Goal: Transaction & Acquisition: Purchase product/service

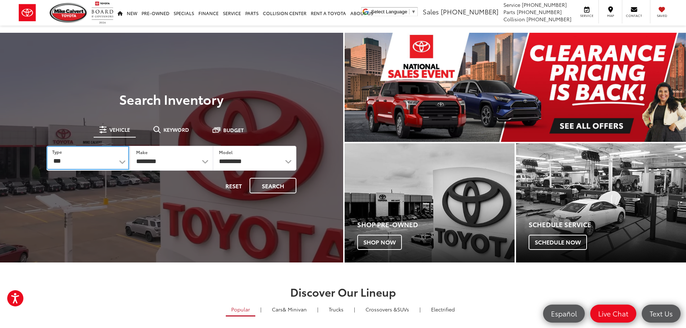
click at [97, 155] on select "*** *** **** *********" at bounding box center [87, 158] width 82 height 24
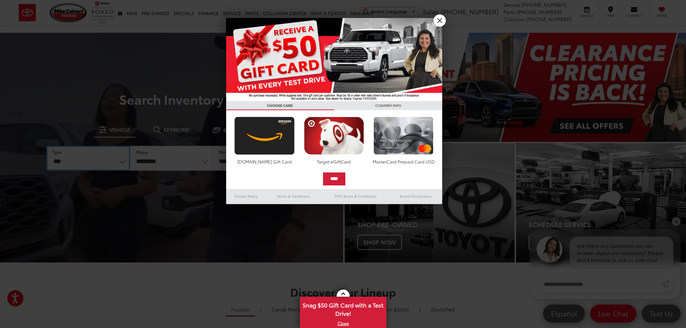
select select "******"
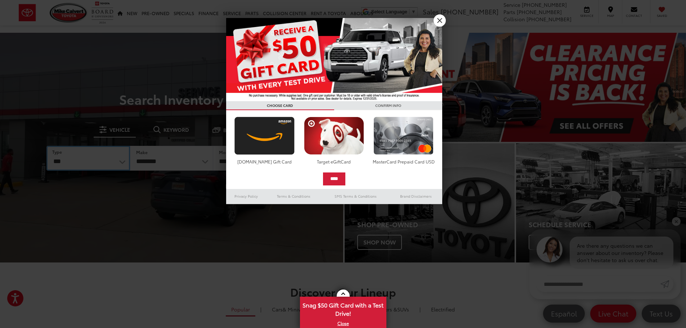
click at [46, 146] on select "*** *** **** *********" at bounding box center [87, 158] width 83 height 25
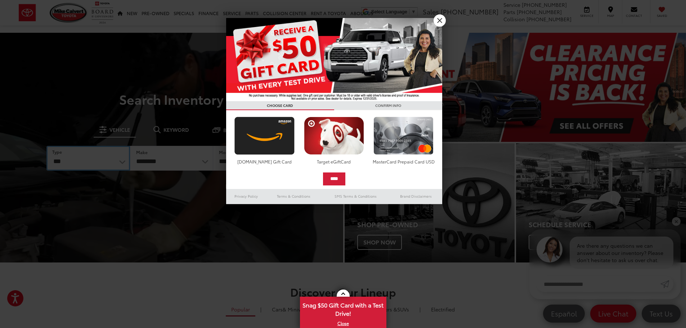
select select
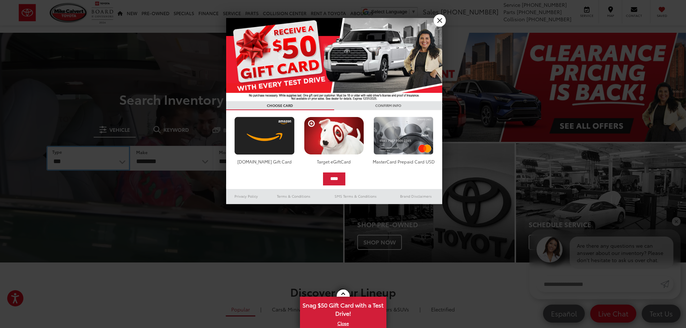
select select
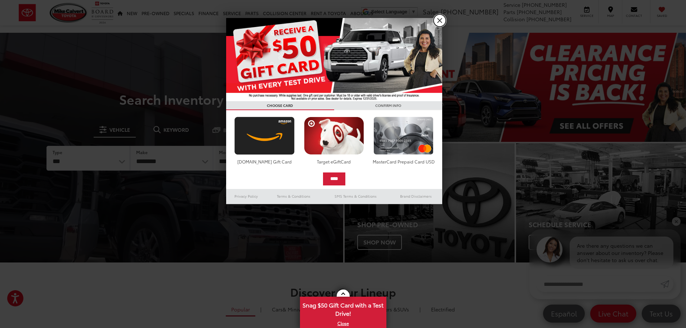
click at [439, 20] on link "X" at bounding box center [440, 20] width 12 height 12
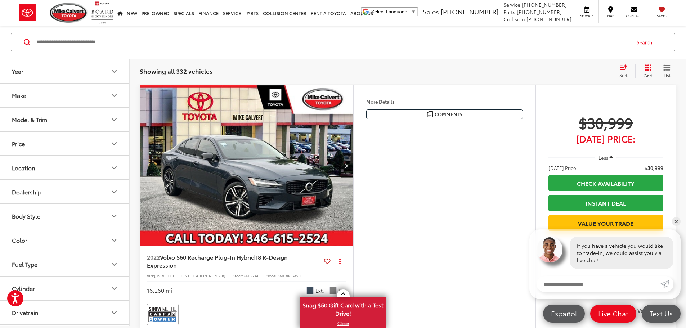
click at [57, 96] on button "Make" at bounding box center [65, 95] width 130 height 23
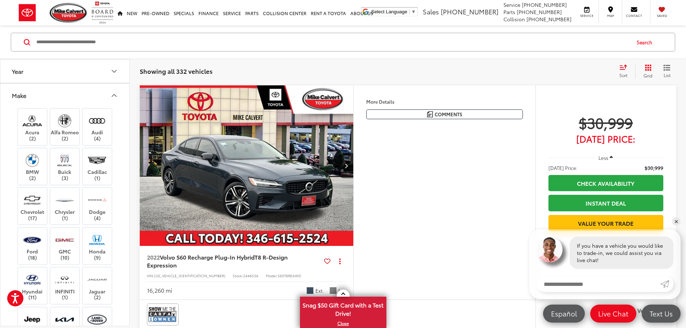
click at [57, 97] on button "Make" at bounding box center [65, 95] width 130 height 23
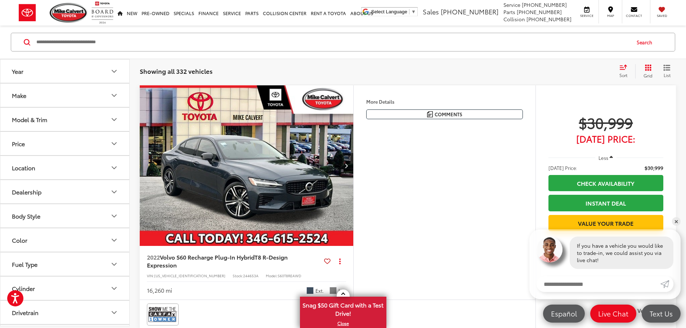
click at [64, 150] on button "Price" at bounding box center [65, 143] width 130 height 23
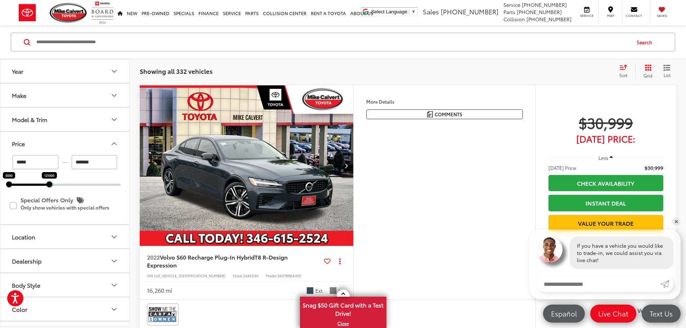
drag, startPoint x: 118, startPoint y: 182, endPoint x: 47, endPoint y: 184, distance: 71.3
click at [47, 184] on div at bounding box center [49, 184] width 6 height 6
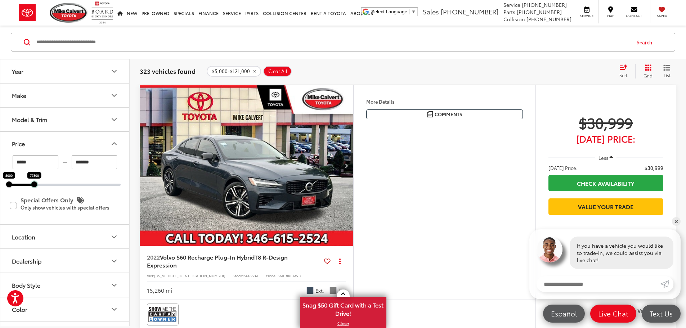
drag, startPoint x: 49, startPoint y: 184, endPoint x: 33, endPoint y: 186, distance: 16.3
click at [33, 186] on div at bounding box center [34, 184] width 6 height 6
drag, startPoint x: 33, startPoint y: 186, endPoint x: 21, endPoint y: 186, distance: 12.2
click at [21, 186] on div at bounding box center [21, 184] width 6 height 6
drag, startPoint x: 21, startPoint y: 186, endPoint x: 13, endPoint y: 186, distance: 7.9
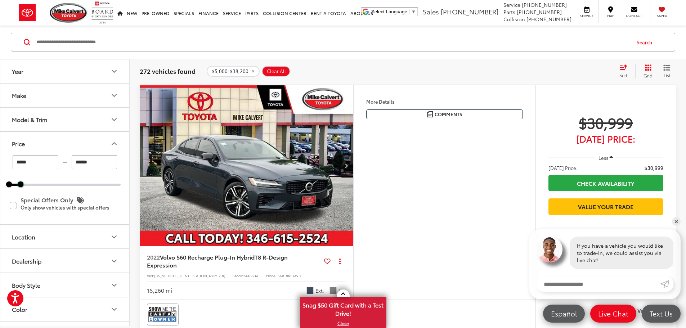
click at [13, 186] on div "***** — ****** 5000 38200 Special Offers Only Only show vehicles with special o…" at bounding box center [64, 189] width 129 height 69
drag, startPoint x: 21, startPoint y: 186, endPoint x: 11, endPoint y: 187, distance: 9.7
click at [11, 187] on div at bounding box center [11, 184] width 6 height 6
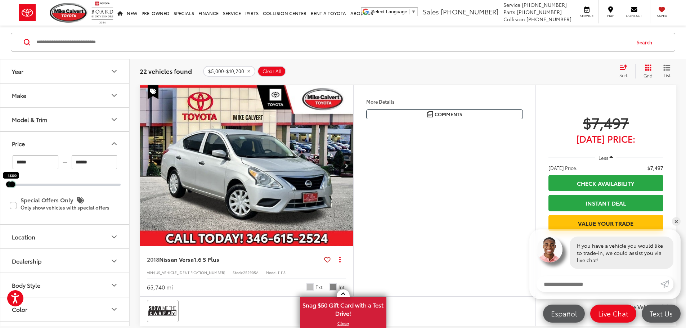
click at [15, 186] on div "***** — ****** 5000 14300 Special Offers Only Only show vehicles with special o…" at bounding box center [64, 189] width 129 height 69
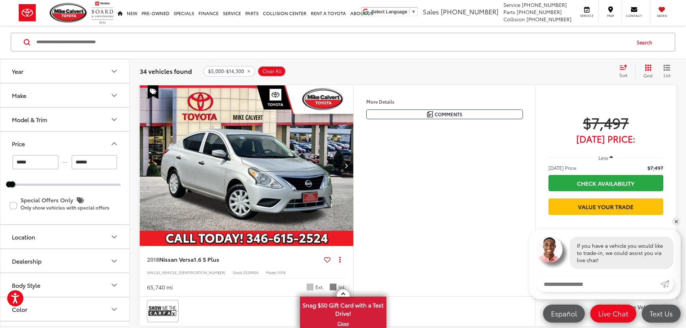
click at [18, 185] on div "5000 14300" at bounding box center [65, 185] width 112 height 2
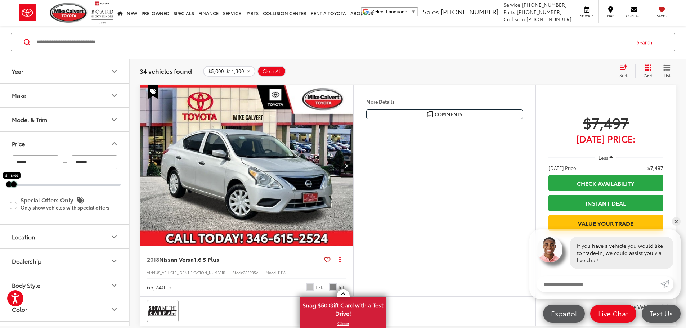
click at [15, 184] on div at bounding box center [14, 184] width 6 height 6
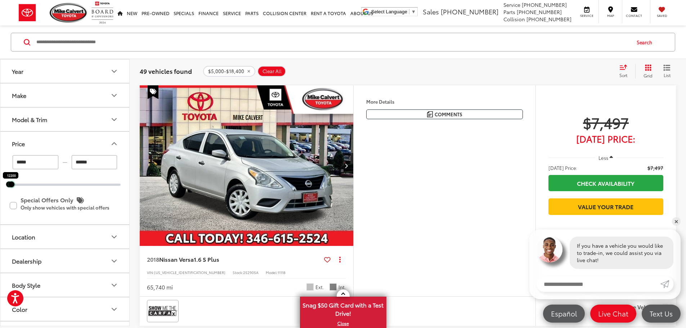
click at [14, 183] on div at bounding box center [12, 184] width 6 height 6
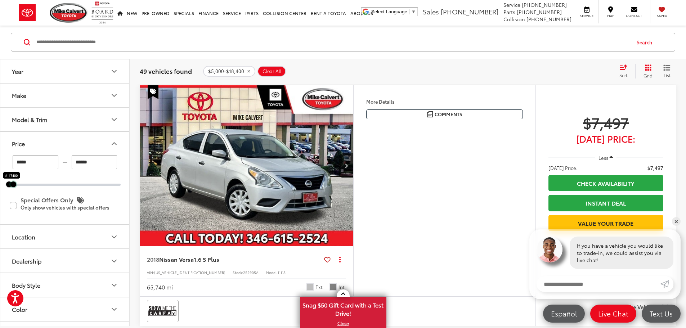
click at [16, 183] on div at bounding box center [13, 184] width 6 height 6
type input "******"
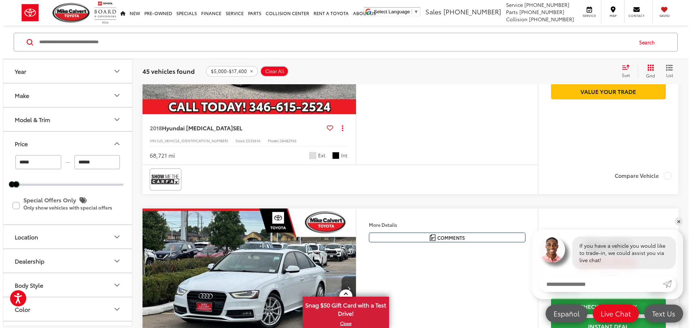
scroll to position [612, 0]
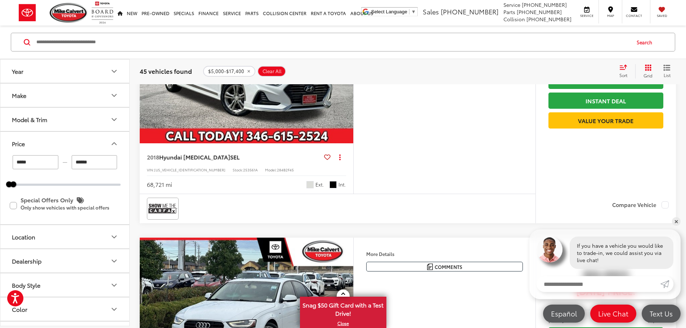
click at [0, 0] on button "More..." at bounding box center [0, 0] width 0 height 0
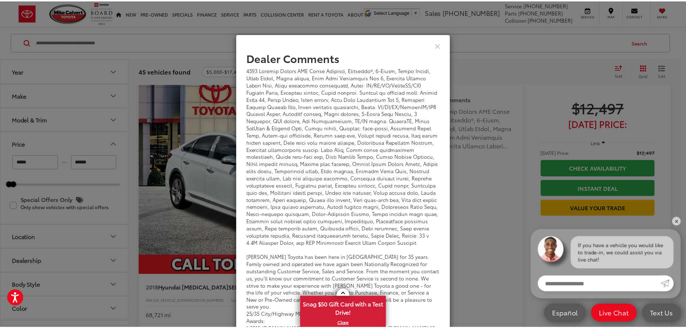
scroll to position [0, 0]
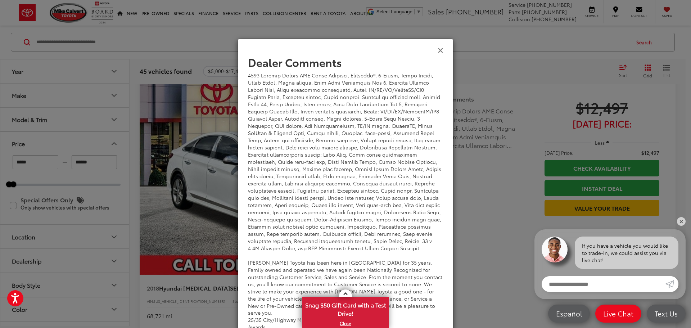
click at [438, 49] on icon "Close" at bounding box center [441, 50] width 6 height 8
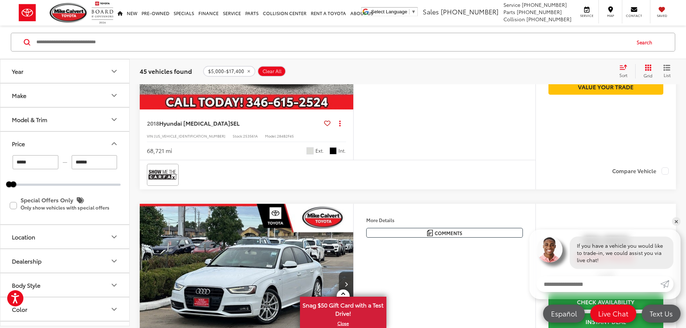
scroll to position [612, 0]
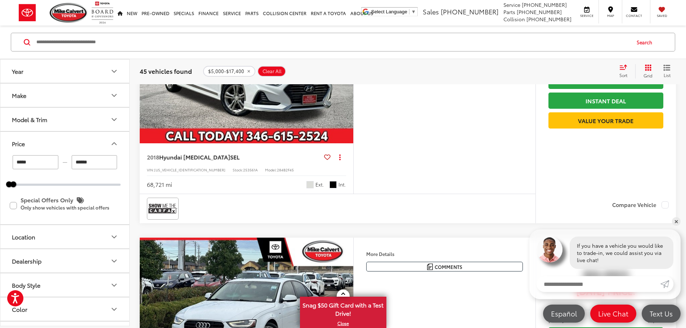
click at [432, 17] on div "Comments Dealer Comments Mike Calvert Toyota has been here in Houston for 35 ye…" at bounding box center [444, 12] width 157 height 10
click at [0, 0] on button "More..." at bounding box center [0, 0] width 0 height 0
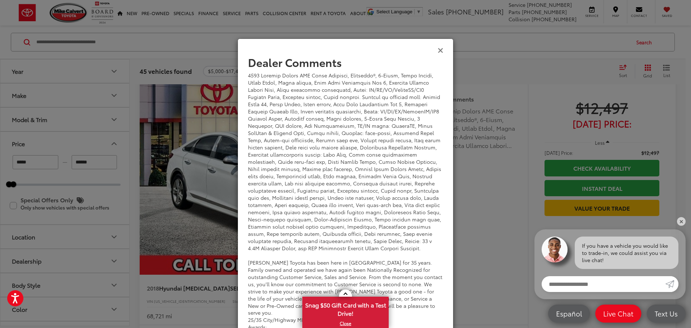
click at [438, 48] on icon "Close" at bounding box center [441, 50] width 6 height 8
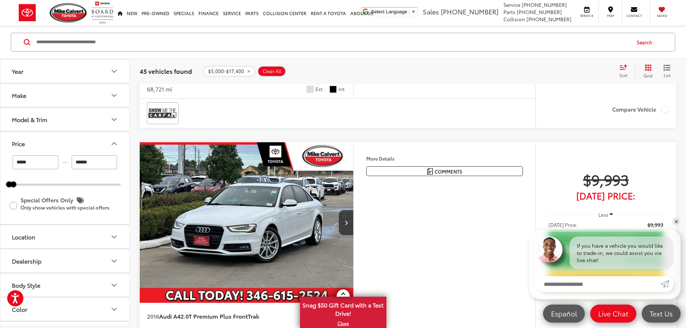
scroll to position [720, 0]
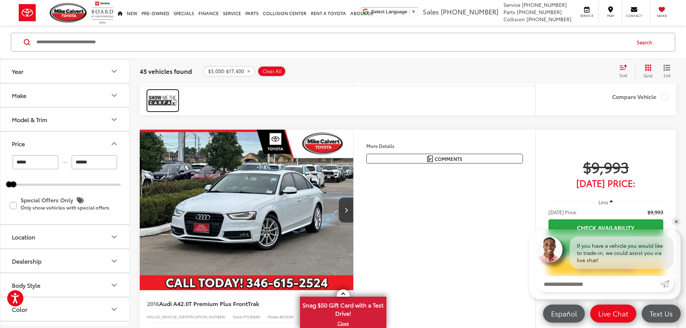
click at [163, 110] on img at bounding box center [162, 100] width 29 height 19
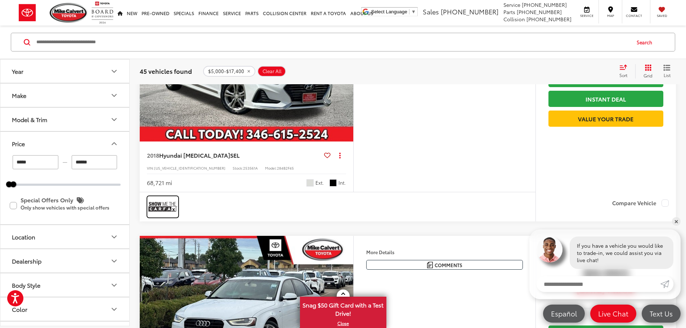
scroll to position [612, 0]
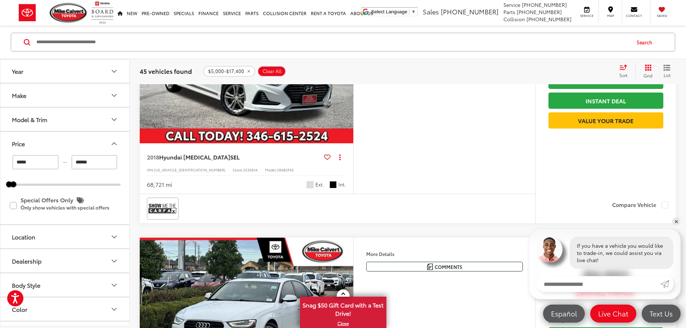
click at [317, 144] on img "2018 Hyundai Sonata SEL 0" at bounding box center [246, 63] width 215 height 161
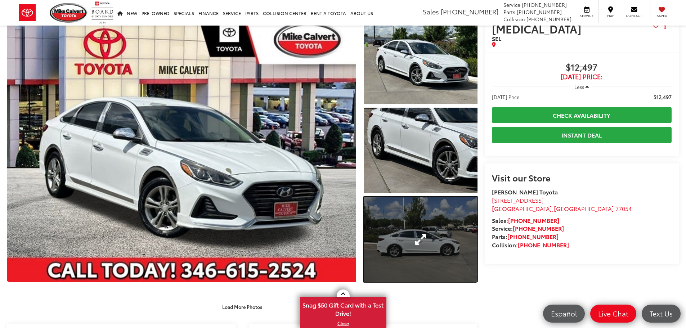
click at [418, 242] on link "Expand Photo 3" at bounding box center [421, 239] width 114 height 85
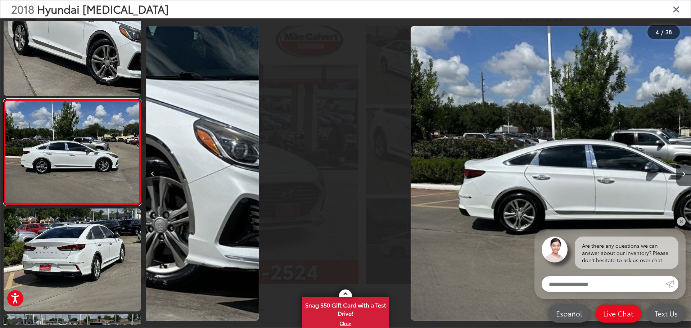
scroll to position [0, 1636]
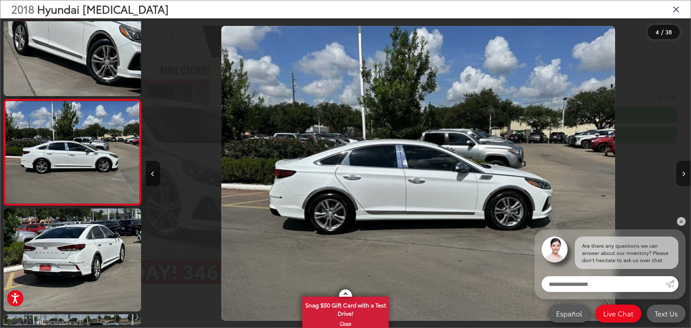
click at [683, 171] on icon "Next image" at bounding box center [683, 173] width 3 height 5
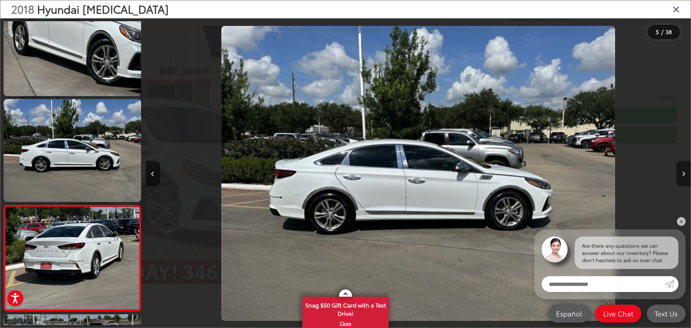
click at [683, 171] on icon "Next image" at bounding box center [683, 173] width 3 height 5
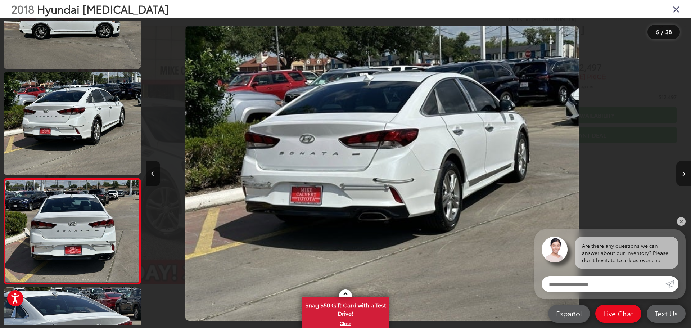
scroll to position [0, 2329]
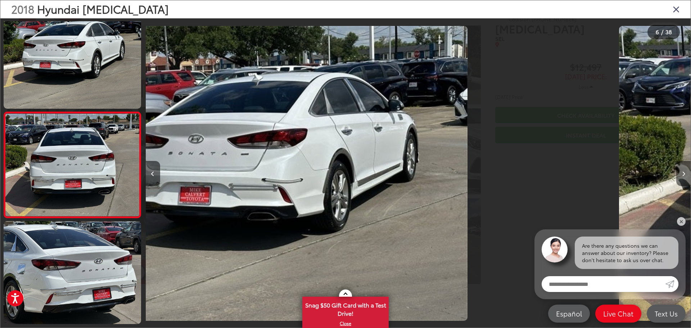
click at [683, 171] on icon "Next image" at bounding box center [683, 173] width 3 height 5
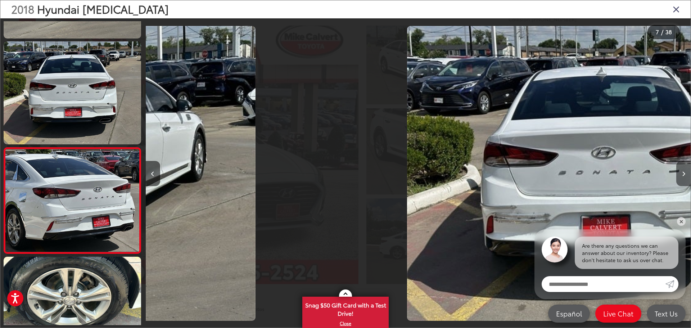
scroll to position [558, 0]
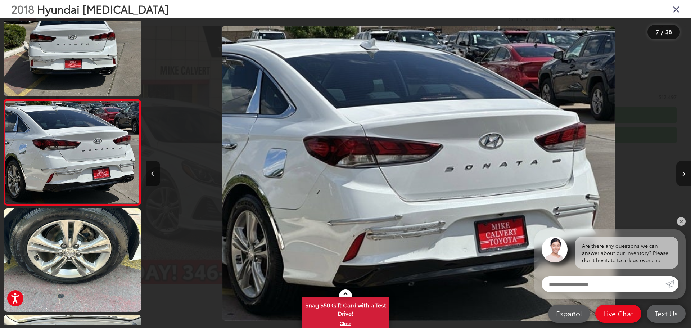
click at [683, 171] on icon "Next image" at bounding box center [683, 173] width 3 height 5
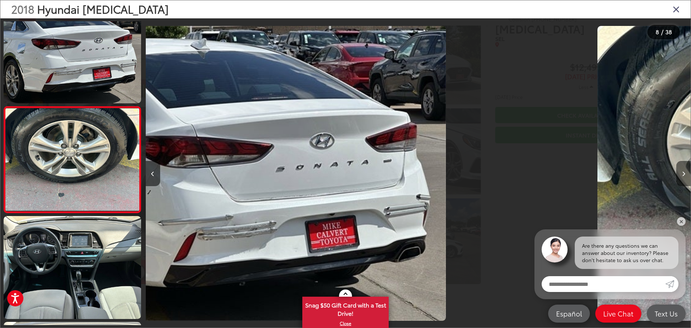
scroll to position [664, 0]
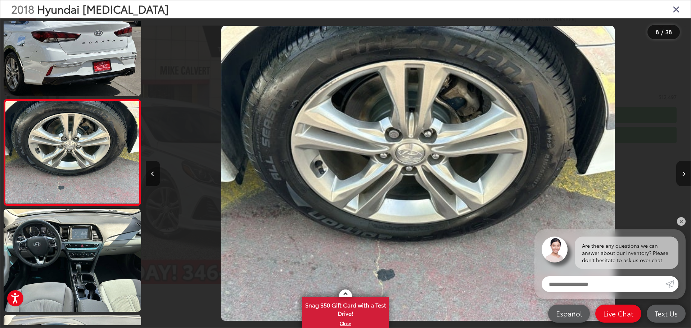
click at [683, 171] on icon "Next image" at bounding box center [683, 173] width 3 height 5
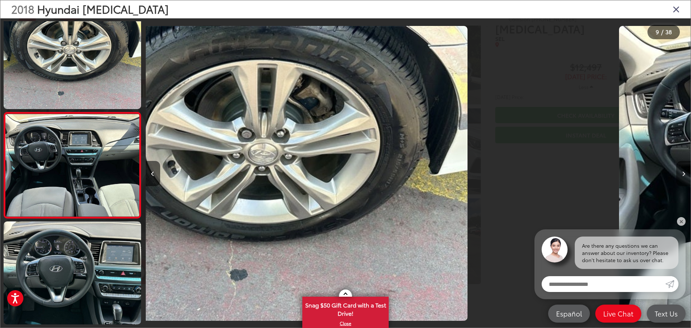
scroll to position [770, 0]
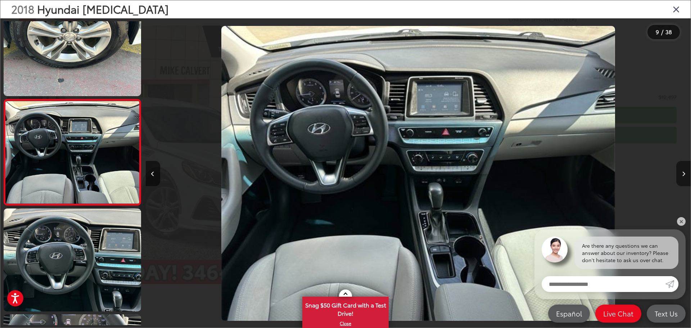
click at [683, 171] on icon "Next image" at bounding box center [683, 173] width 3 height 5
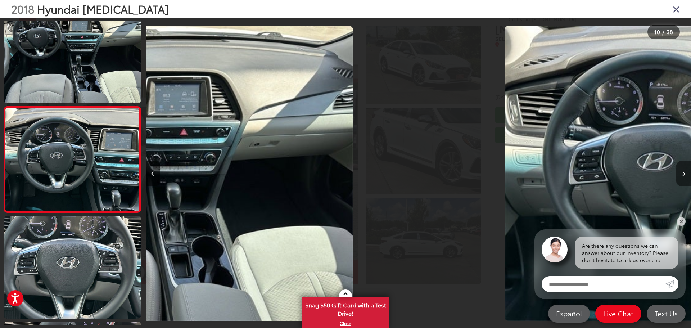
scroll to position [876, 0]
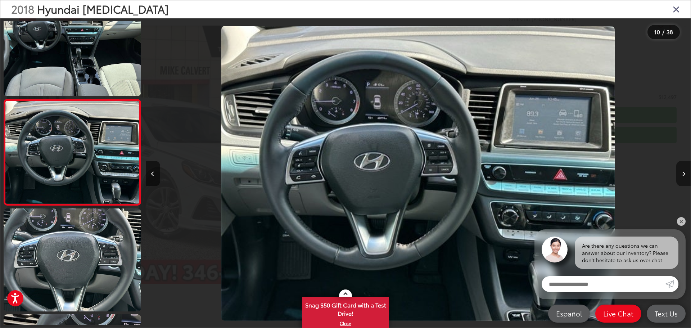
click at [683, 171] on icon "Next image" at bounding box center [683, 173] width 3 height 5
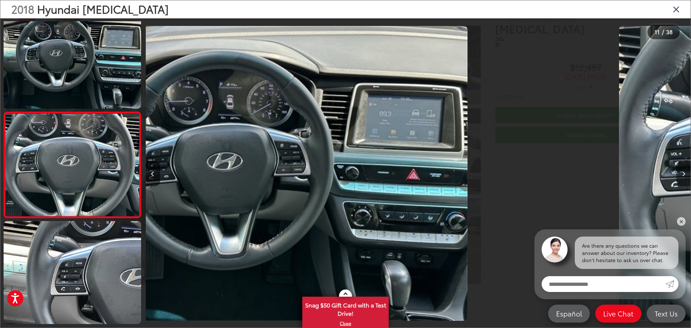
scroll to position [982, 0]
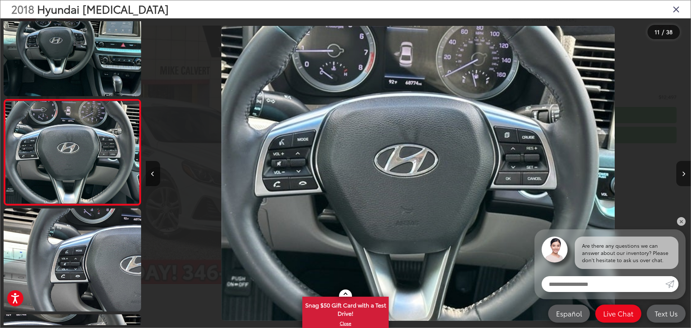
click at [683, 171] on icon "Next image" at bounding box center [683, 173] width 3 height 5
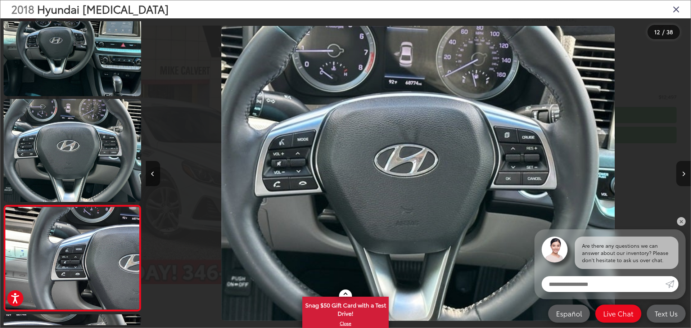
scroll to position [0, 0]
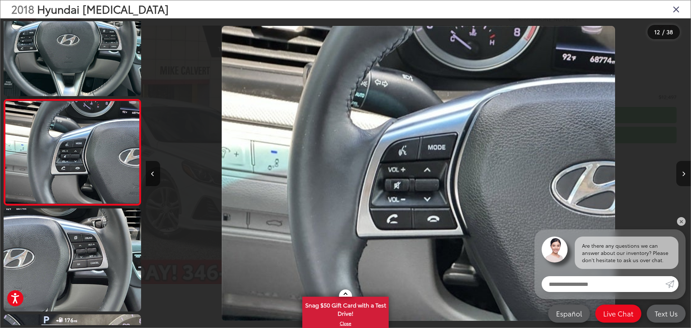
click at [683, 171] on icon "Next image" at bounding box center [683, 173] width 3 height 5
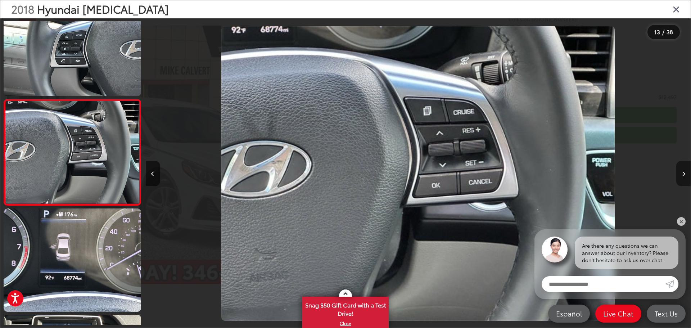
click at [683, 171] on icon "Next image" at bounding box center [683, 173] width 3 height 5
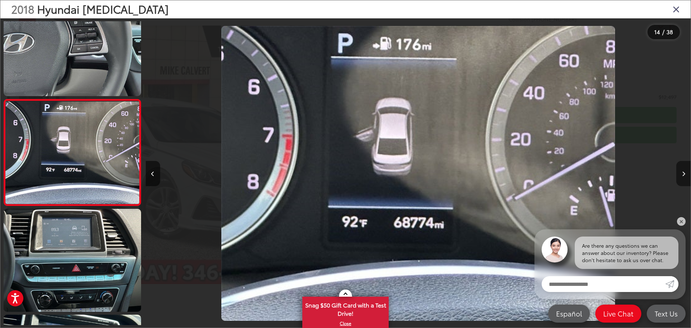
click at [683, 171] on icon "Next image" at bounding box center [683, 173] width 3 height 5
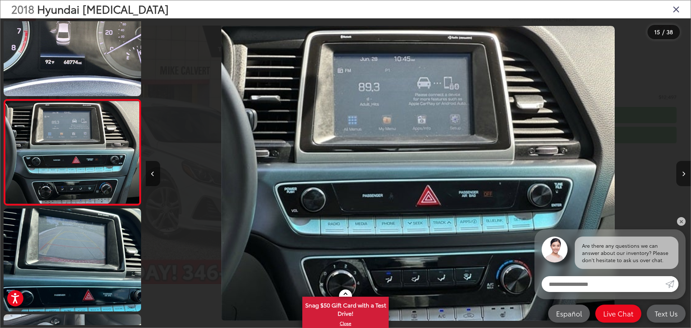
click at [683, 174] on icon "Next image" at bounding box center [683, 173] width 3 height 5
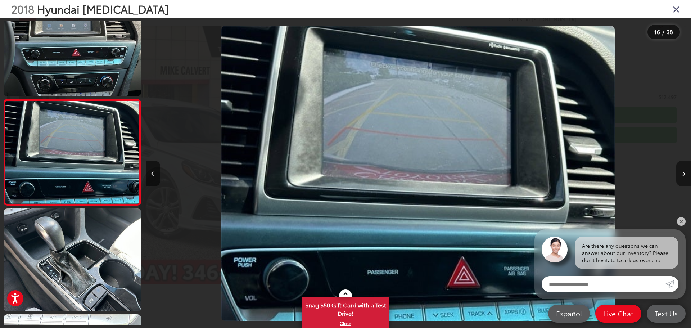
click at [683, 174] on icon "Next image" at bounding box center [683, 173] width 3 height 5
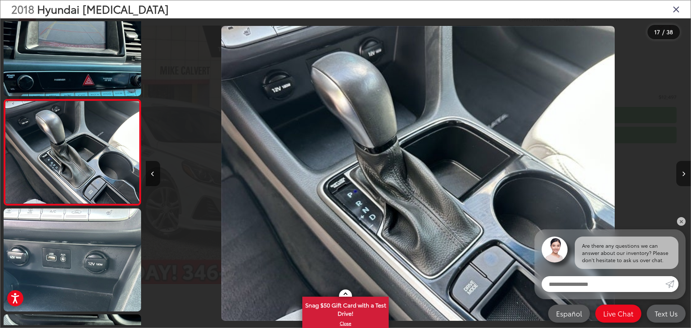
click at [683, 174] on icon "Next image" at bounding box center [683, 173] width 3 height 5
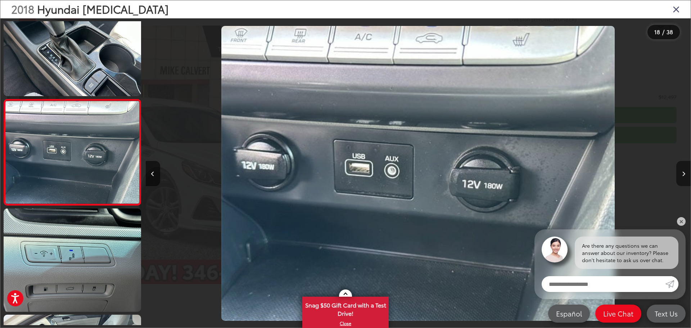
click at [683, 174] on icon "Next image" at bounding box center [683, 173] width 3 height 5
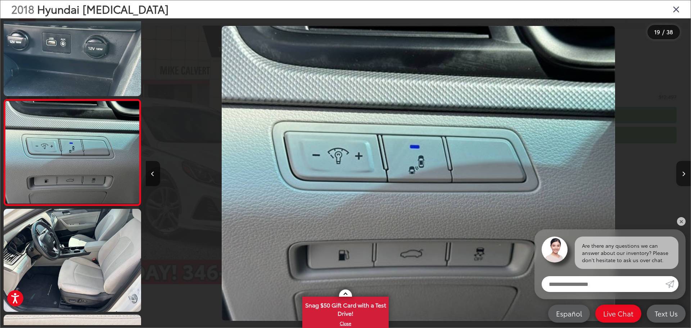
click at [683, 174] on icon "Next image" at bounding box center [683, 173] width 3 height 5
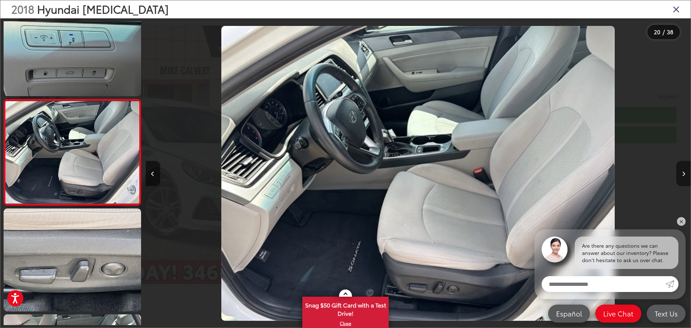
click at [683, 174] on icon "Next image" at bounding box center [683, 173] width 3 height 5
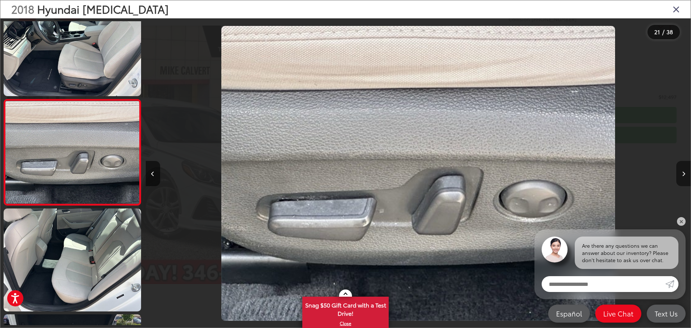
click at [683, 174] on icon "Next image" at bounding box center [683, 173] width 3 height 5
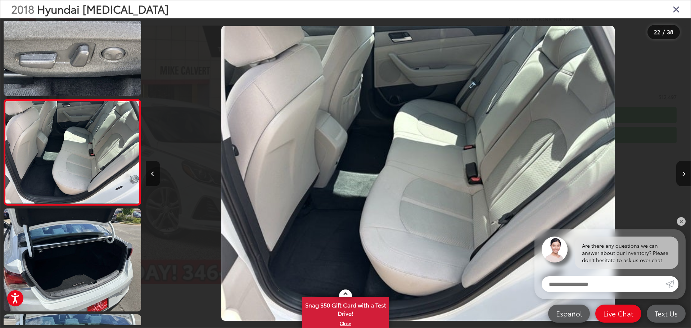
click at [677, 10] on icon "Close gallery" at bounding box center [676, 8] width 7 height 9
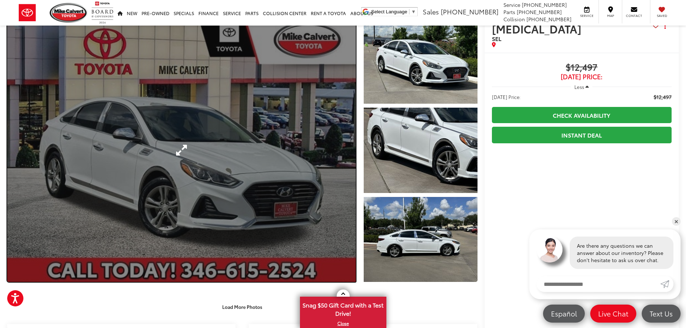
click at [226, 170] on link "Expand Photo 0" at bounding box center [181, 150] width 349 height 264
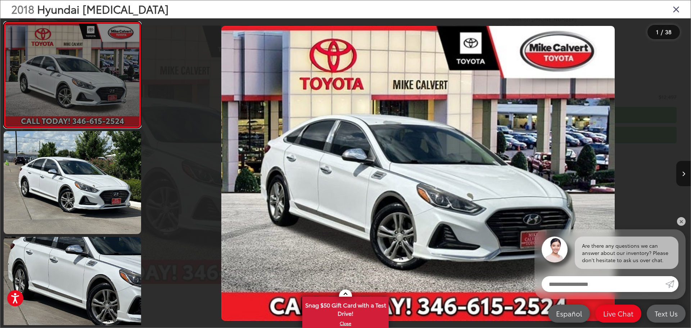
click at [86, 75] on link at bounding box center [73, 75] width 138 height 107
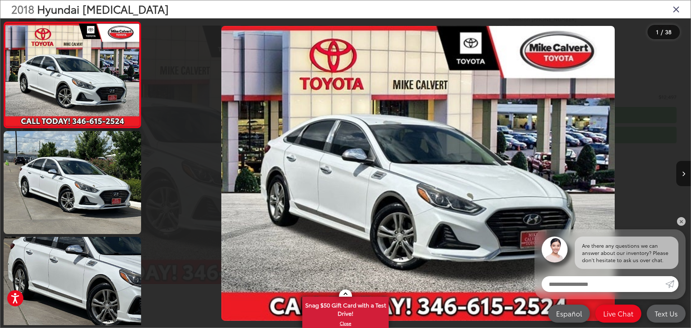
click at [485, 199] on img "2018 Hyundai Sonata SEL 0" at bounding box center [418, 173] width 394 height 295
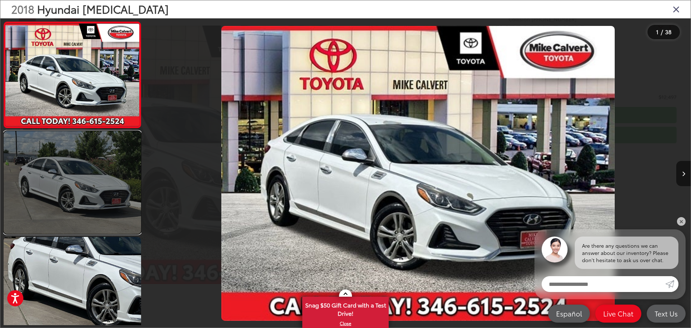
click at [84, 190] on link at bounding box center [73, 182] width 138 height 103
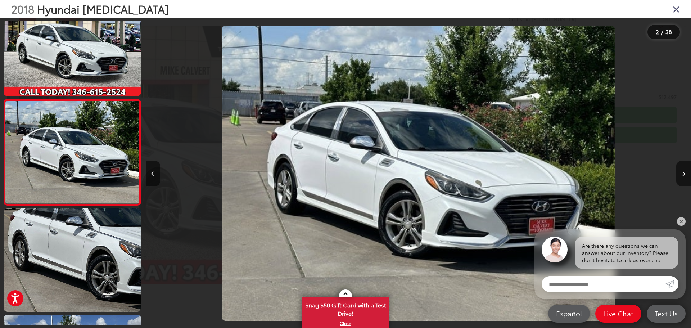
click at [479, 184] on img "2018 Hyundai Sonata SEL 1" at bounding box center [419, 173] width 394 height 295
click at [680, 221] on link "✕" at bounding box center [681, 221] width 9 height 9
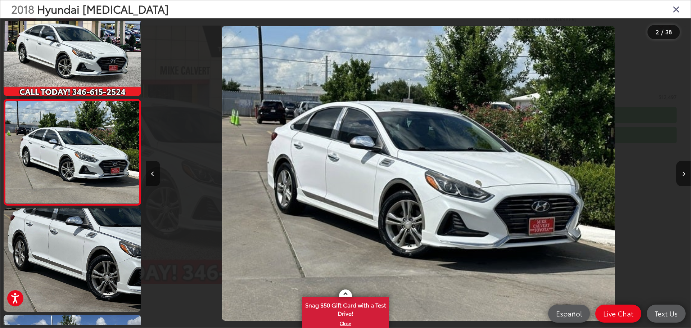
click at [473, 146] on img "2018 Hyundai Sonata SEL 1" at bounding box center [419, 173] width 394 height 295
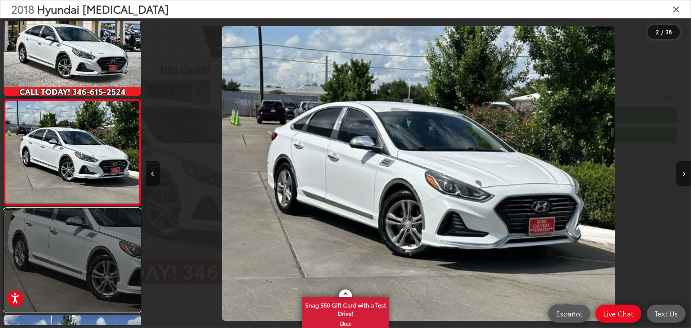
click at [80, 246] on link at bounding box center [73, 259] width 138 height 103
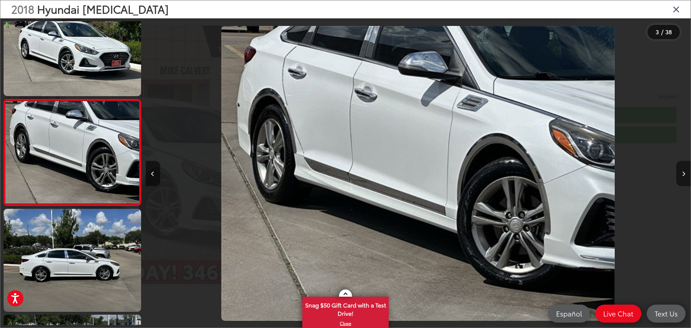
click at [679, 175] on button "Next image" at bounding box center [684, 173] width 14 height 25
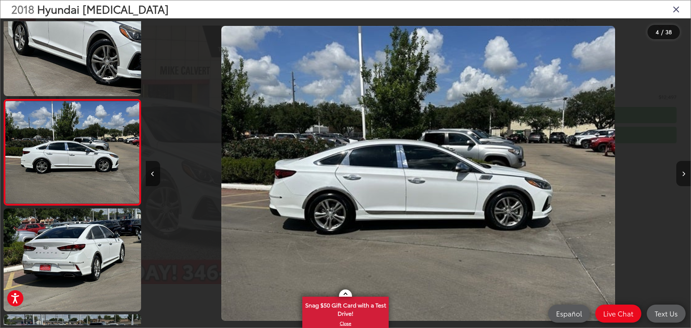
click at [679, 175] on button "Next image" at bounding box center [684, 173] width 14 height 25
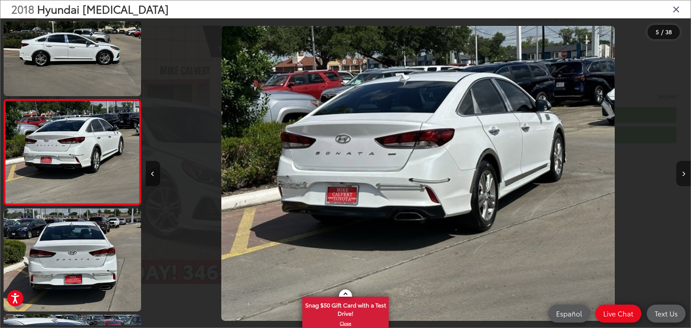
click at [679, 175] on button "Next image" at bounding box center [684, 173] width 14 height 25
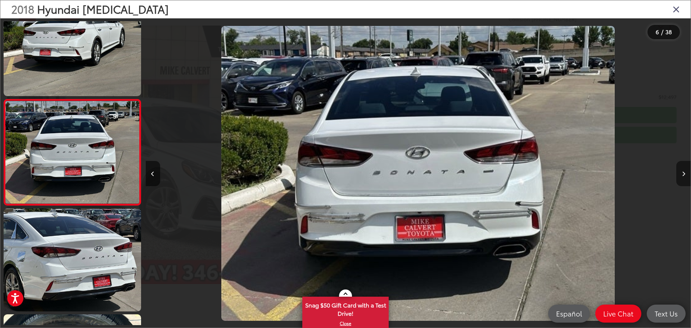
click at [679, 175] on button "Next image" at bounding box center [684, 173] width 14 height 25
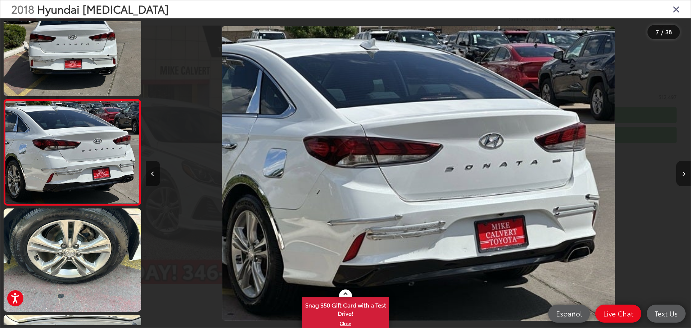
click at [686, 170] on button "Next image" at bounding box center [684, 173] width 14 height 25
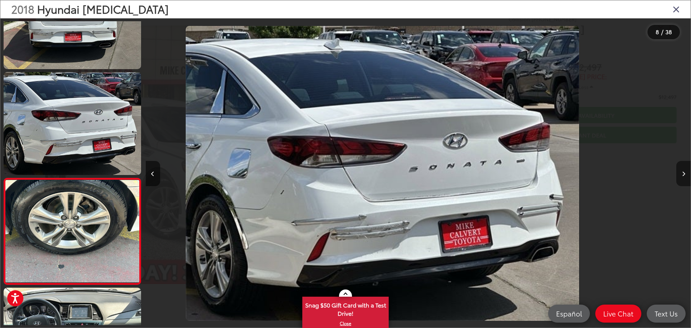
scroll to position [0, 3380]
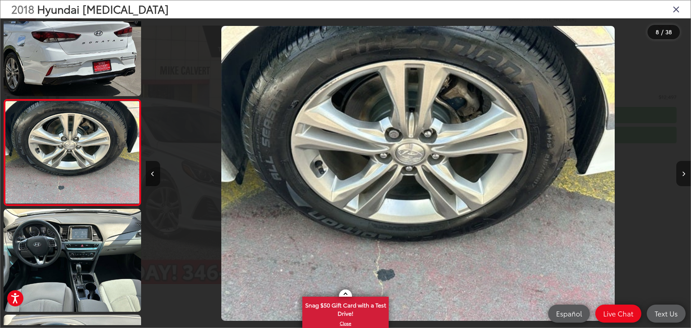
click at [686, 170] on button "Next image" at bounding box center [684, 173] width 14 height 25
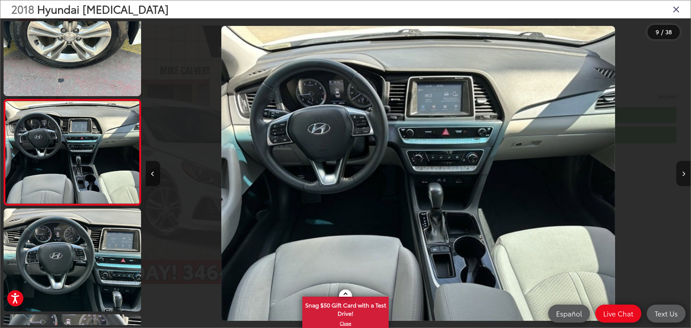
click at [686, 170] on button "Next image" at bounding box center [684, 173] width 14 height 25
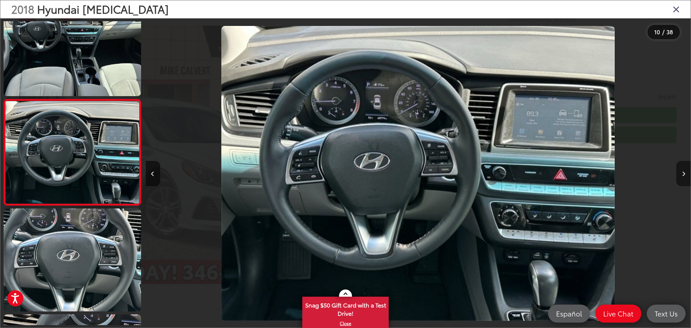
click at [686, 170] on button "Next image" at bounding box center [684, 173] width 14 height 25
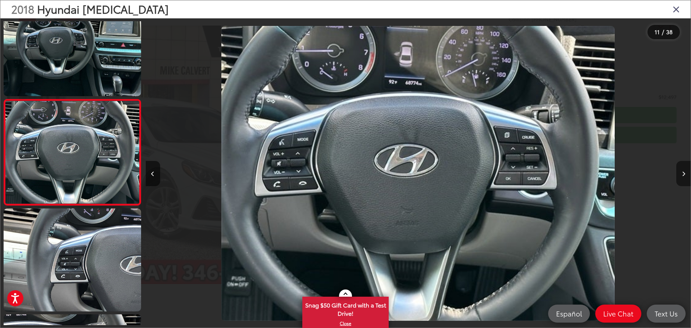
click at [686, 170] on button "Next image" at bounding box center [684, 173] width 14 height 25
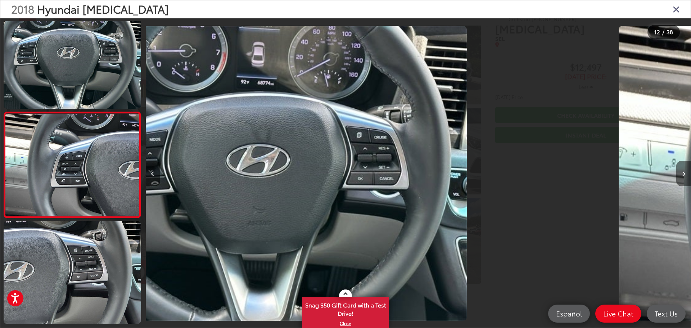
click at [686, 170] on button "Next image" at bounding box center [684, 173] width 14 height 25
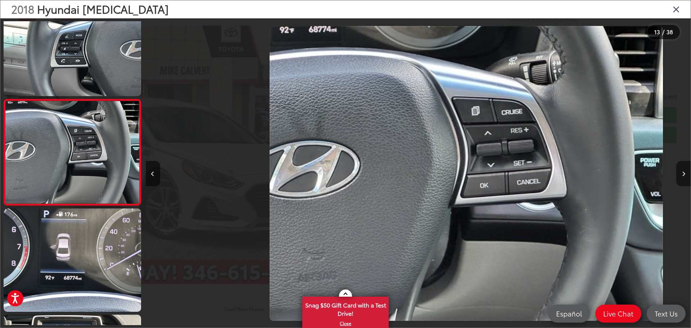
click at [686, 170] on button "Next image" at bounding box center [684, 173] width 14 height 25
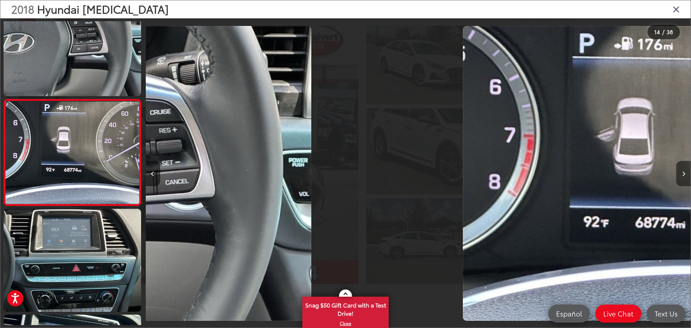
click at [686, 170] on button "Next image" at bounding box center [684, 173] width 14 height 25
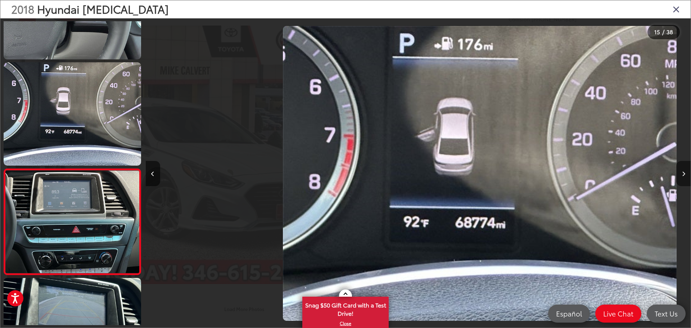
click at [686, 170] on button "Next image" at bounding box center [684, 173] width 14 height 25
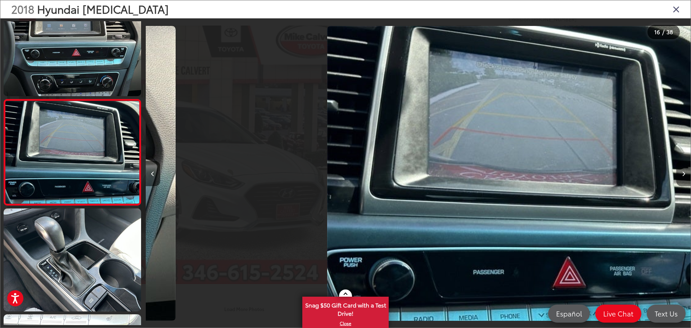
click at [686, 170] on button "Next image" at bounding box center [684, 173] width 14 height 25
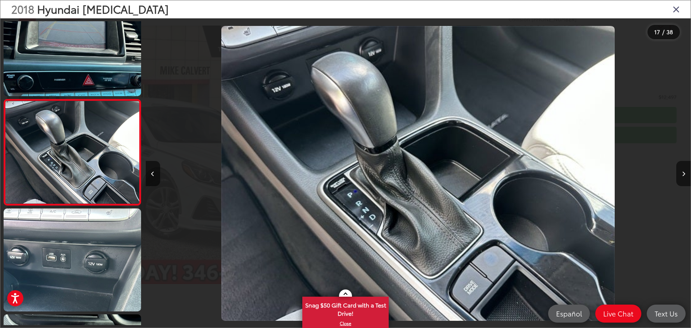
click at [674, 11] on icon "Close gallery" at bounding box center [676, 8] width 7 height 9
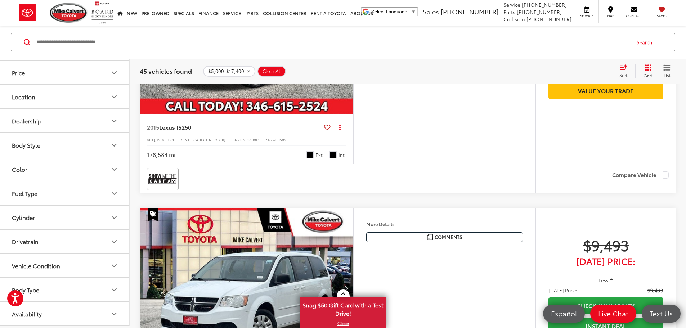
scroll to position [1512, 0]
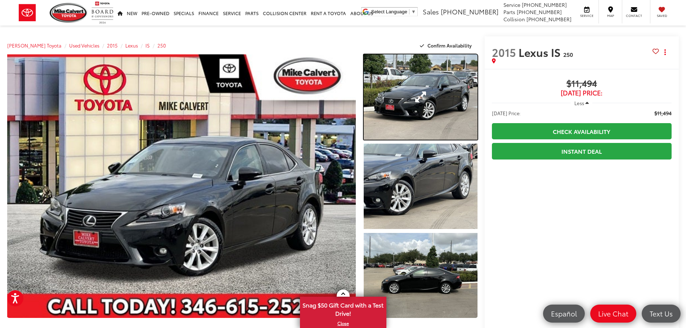
click at [444, 106] on link "Expand Photo 1" at bounding box center [421, 96] width 114 height 85
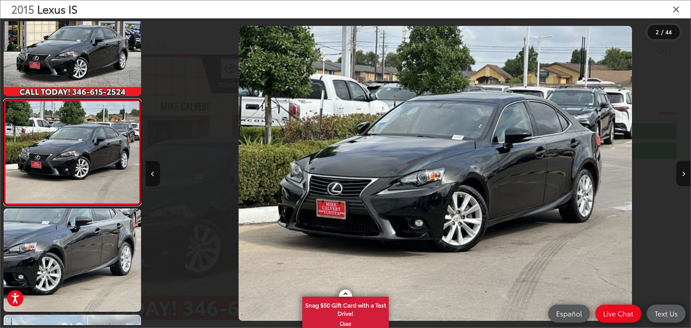
scroll to position [0, 545]
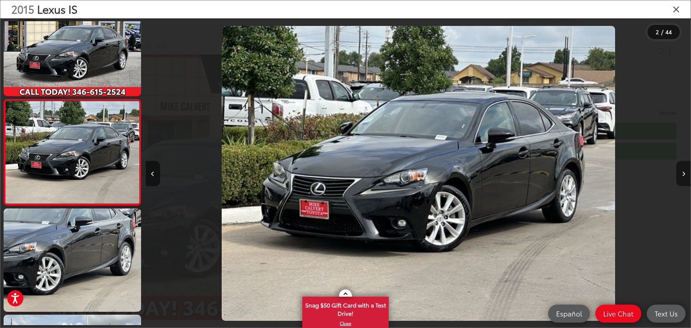
click at [679, 175] on button "Next image" at bounding box center [684, 173] width 14 height 25
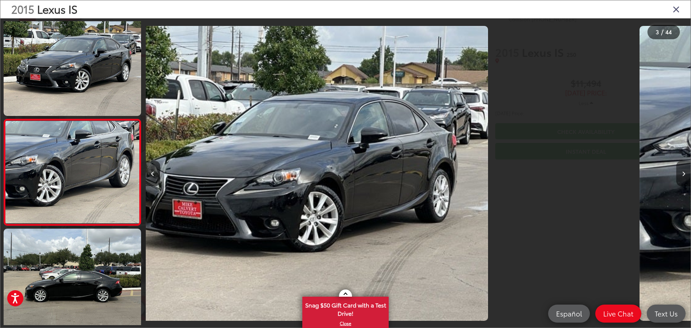
scroll to position [134, 0]
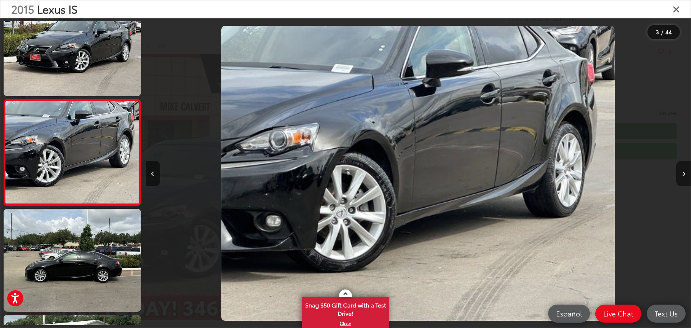
click at [679, 174] on button "Next image" at bounding box center [684, 173] width 14 height 25
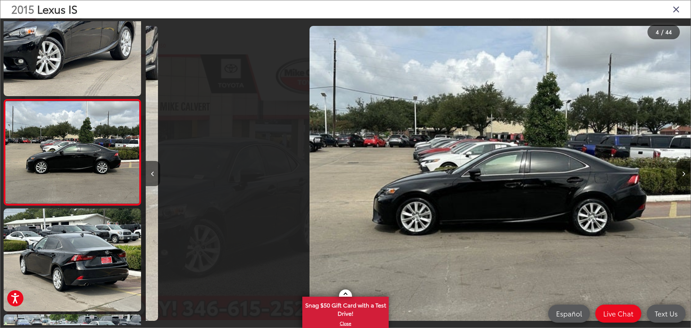
scroll to position [0, 1636]
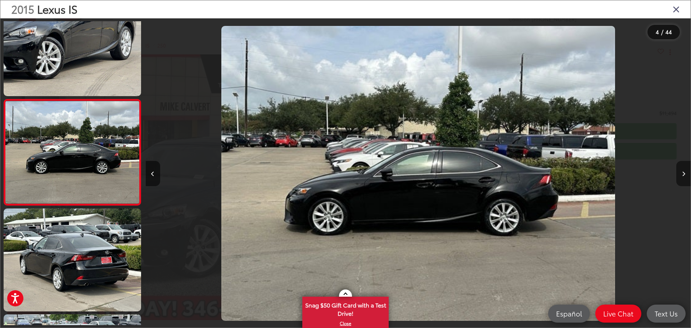
click at [679, 174] on button "Next image" at bounding box center [684, 173] width 14 height 25
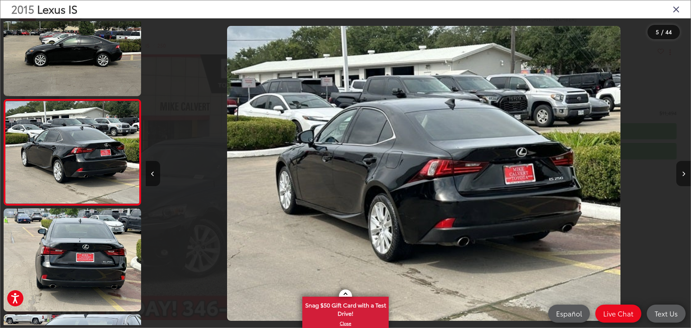
scroll to position [0, 2181]
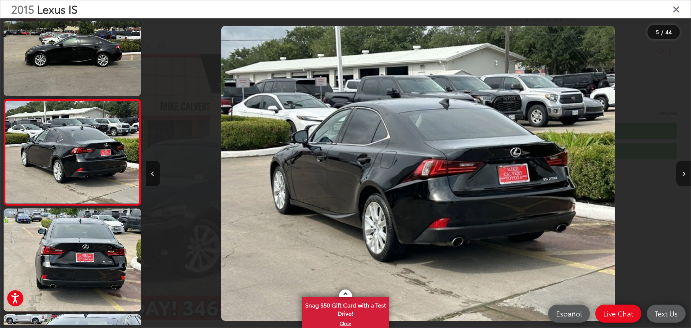
click at [679, 174] on button "Next image" at bounding box center [684, 173] width 14 height 25
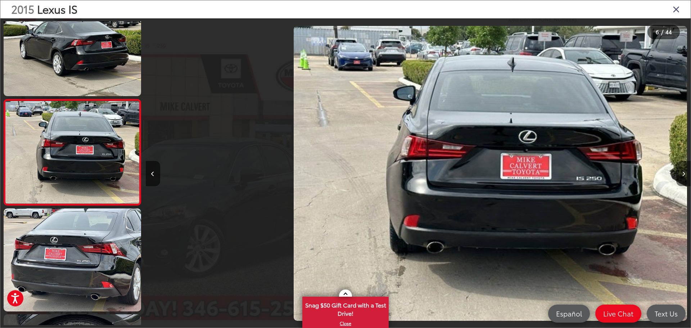
scroll to position [0, 2726]
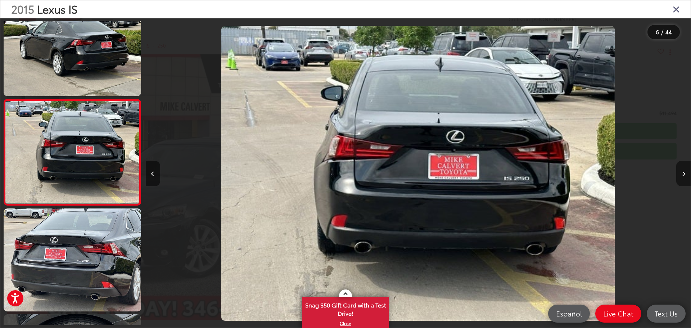
click at [679, 174] on button "Next image" at bounding box center [684, 173] width 14 height 25
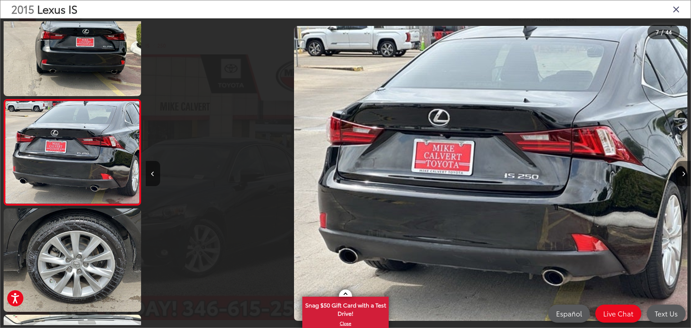
scroll to position [0, 3272]
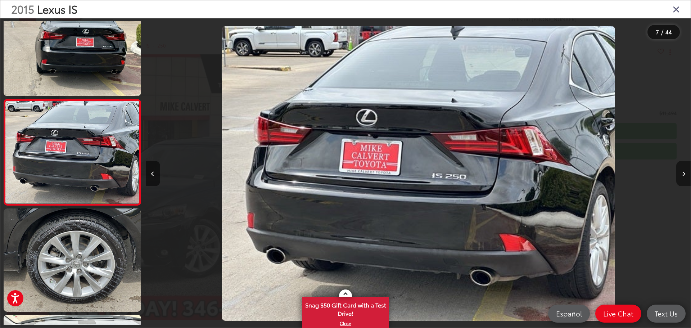
click at [679, 174] on button "Next image" at bounding box center [684, 173] width 14 height 25
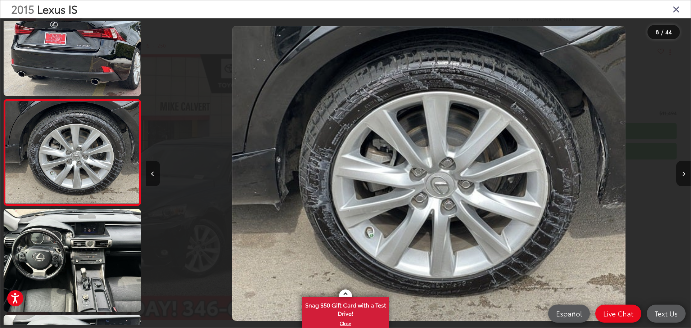
scroll to position [0, 3817]
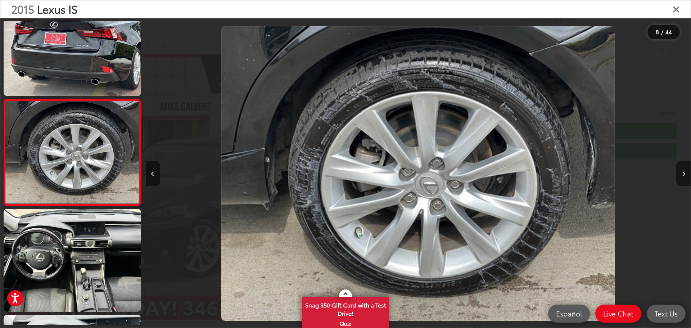
click at [682, 172] on icon "Next image" at bounding box center [683, 173] width 3 height 5
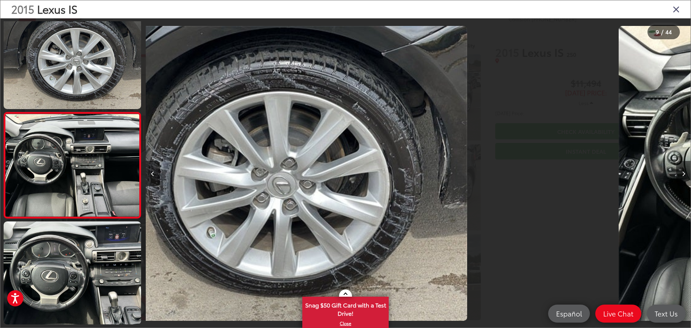
scroll to position [770, 0]
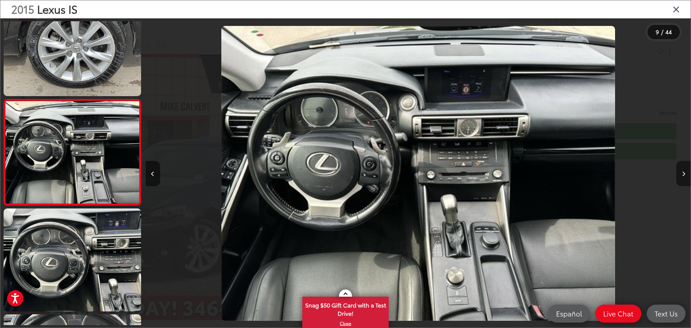
click at [682, 172] on icon "Next image" at bounding box center [683, 173] width 3 height 5
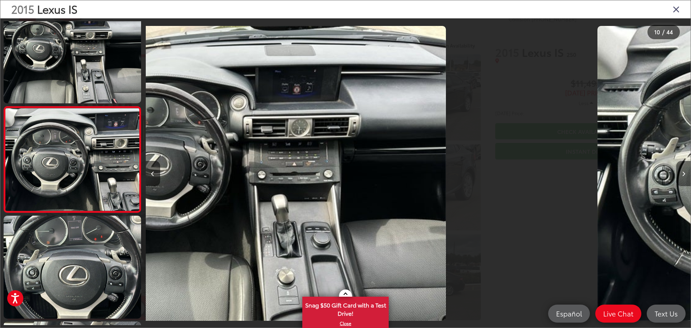
scroll to position [0, 0]
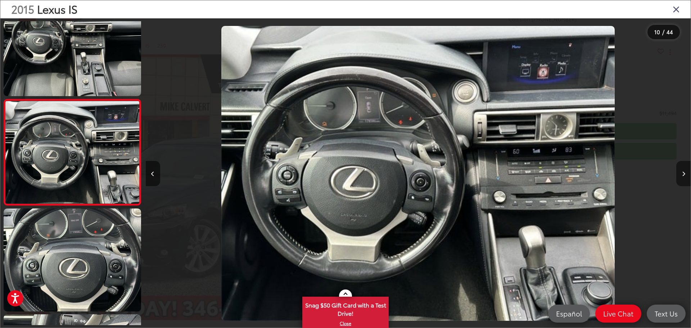
click at [682, 172] on icon "Next image" at bounding box center [683, 173] width 3 height 5
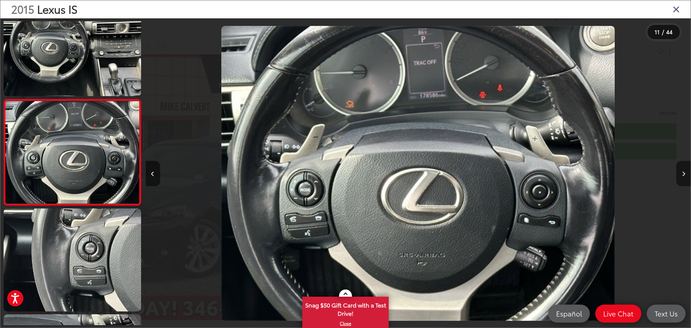
click at [682, 172] on icon "Next image" at bounding box center [683, 173] width 3 height 5
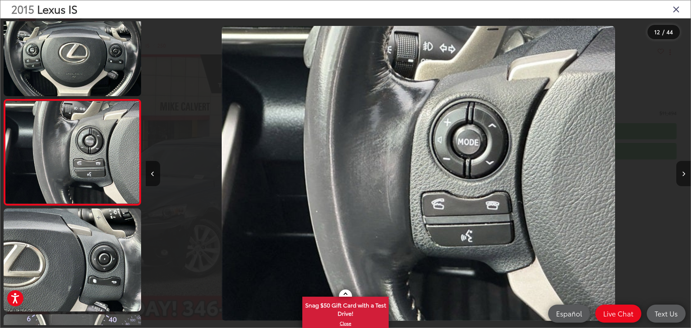
click at [682, 172] on icon "Next image" at bounding box center [683, 173] width 3 height 5
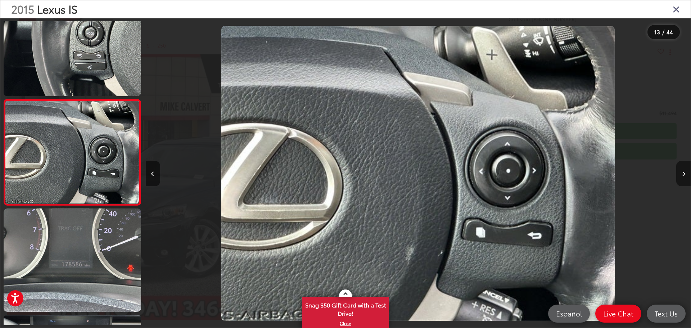
click at [682, 172] on icon "Next image" at bounding box center [683, 173] width 3 height 5
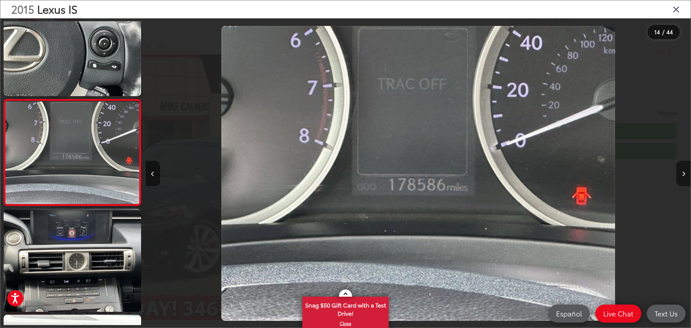
click at [682, 172] on icon "Next image" at bounding box center [683, 173] width 3 height 5
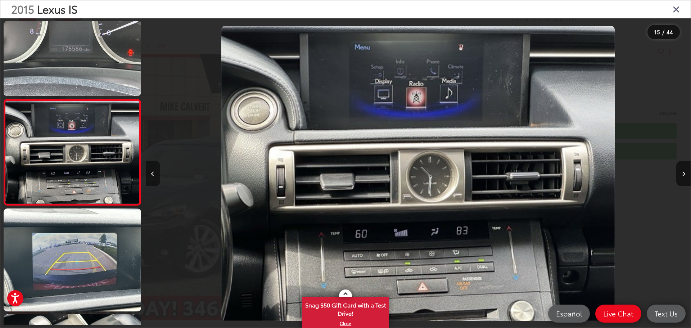
click at [149, 174] on button "Previous image" at bounding box center [153, 173] width 14 height 25
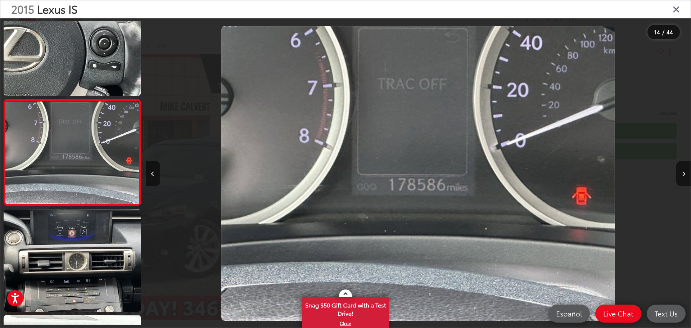
click at [679, 11] on icon "Close gallery" at bounding box center [676, 8] width 7 height 9
